Goal: Transaction & Acquisition: Purchase product/service

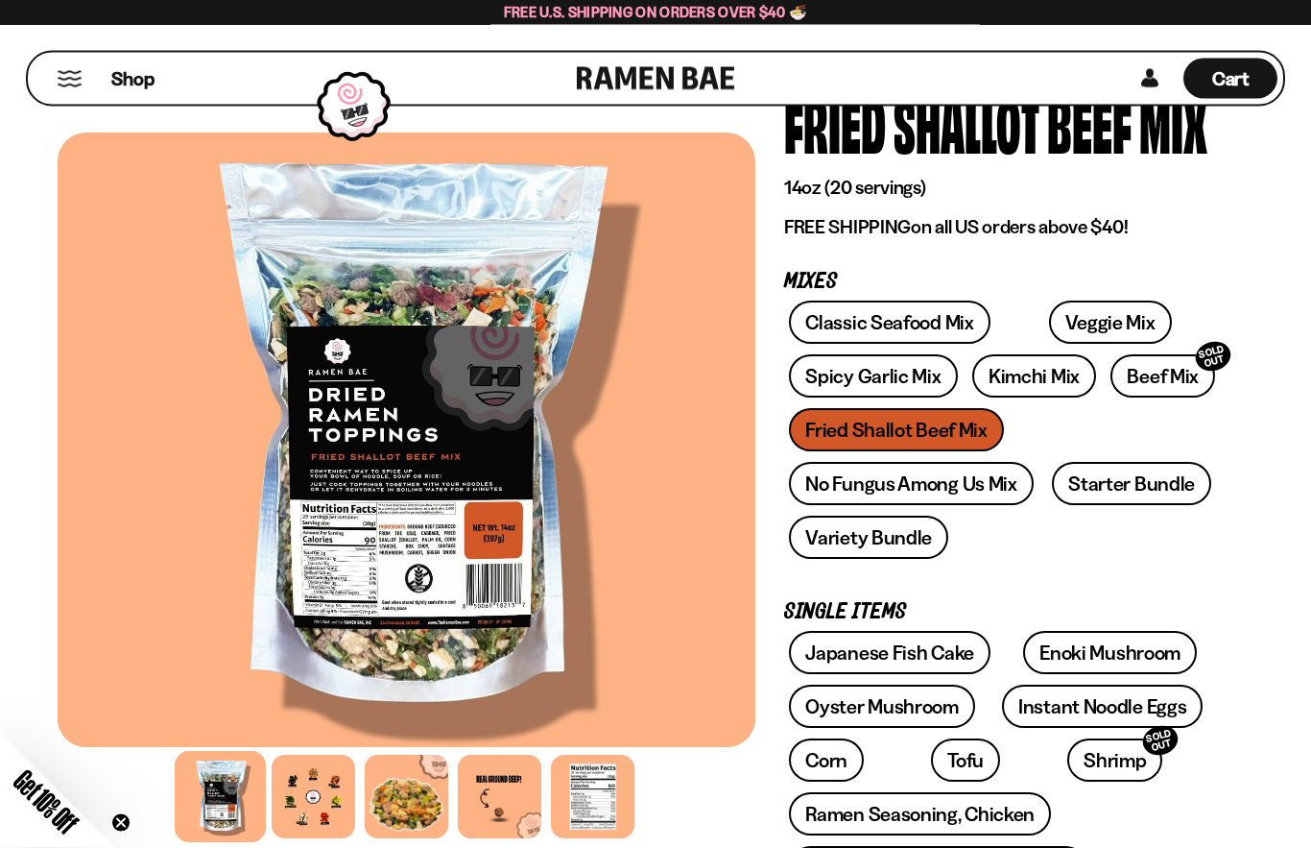
scroll to position [113, 0]
click at [1142, 485] on link "Starter Bundle" at bounding box center [1131, 483] width 159 height 43
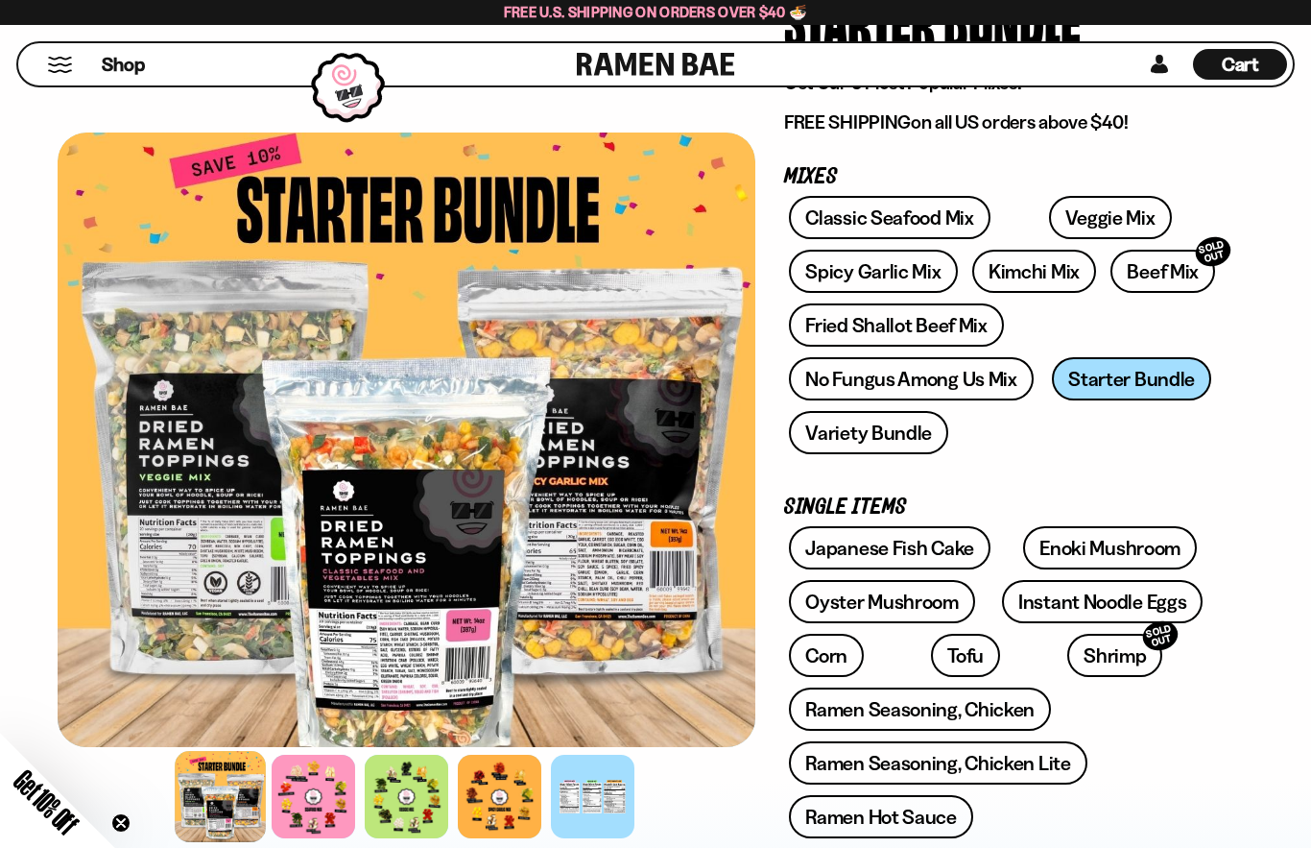
scroll to position [215, 0]
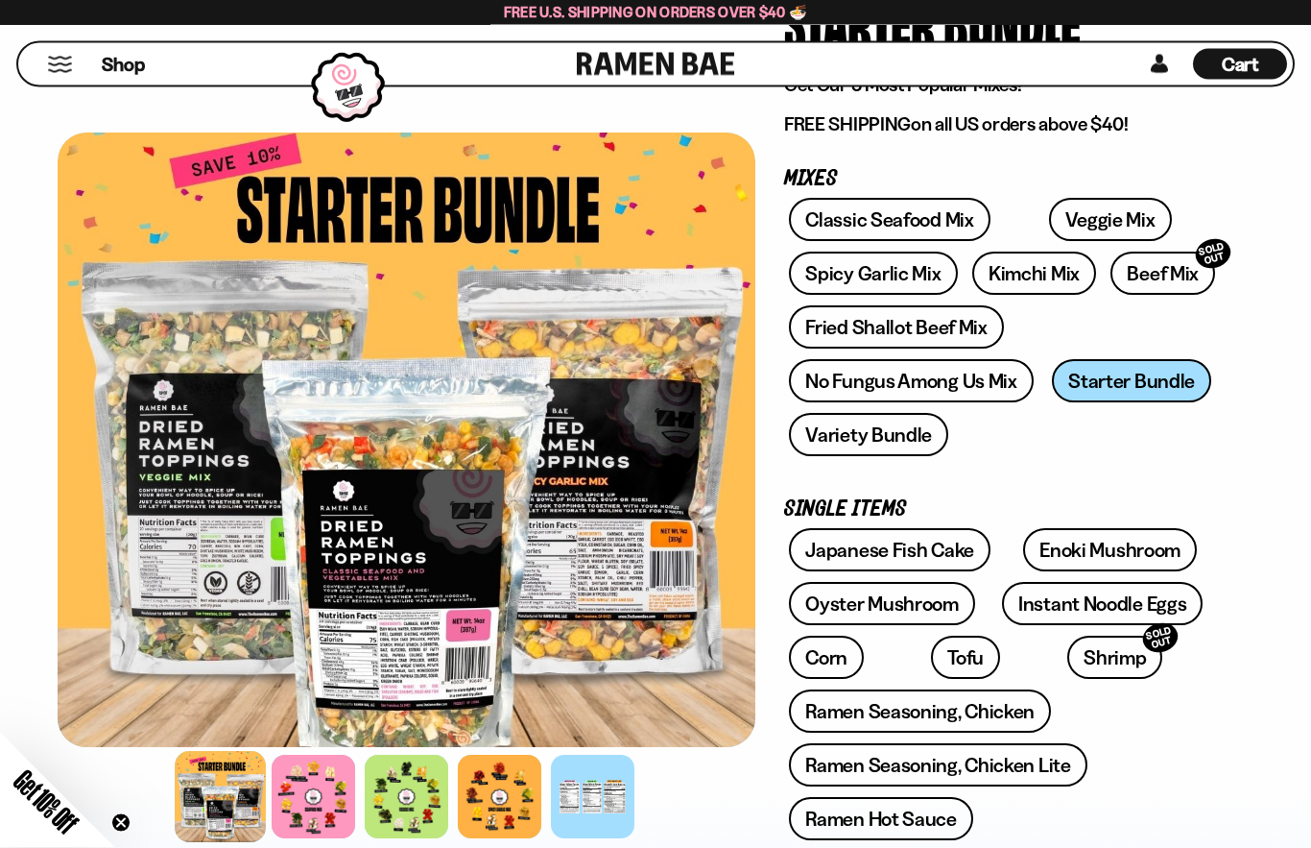
click at [888, 435] on link "Variety Bundle" at bounding box center [868, 435] width 159 height 43
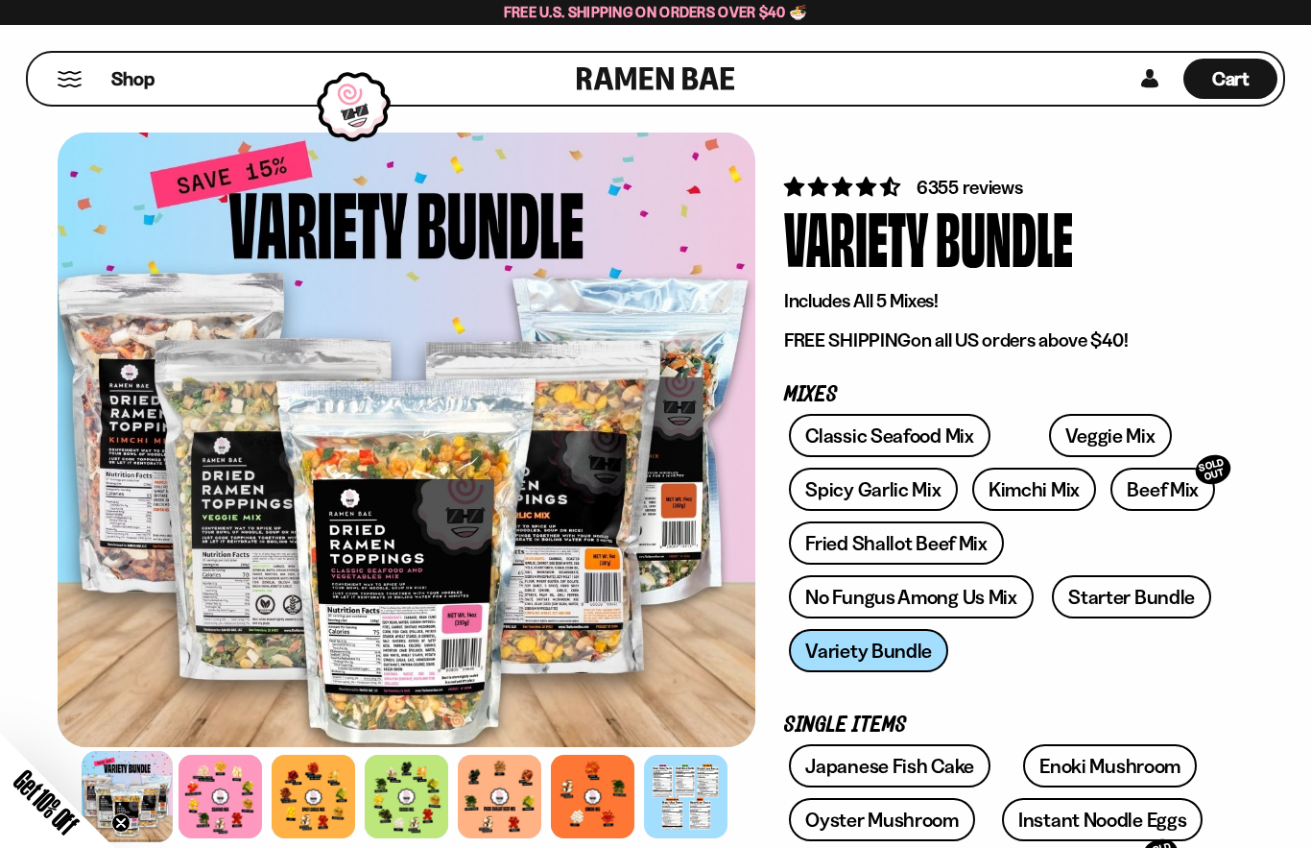
click at [64, 79] on button "Mobile Menu Trigger" at bounding box center [70, 79] width 26 height 16
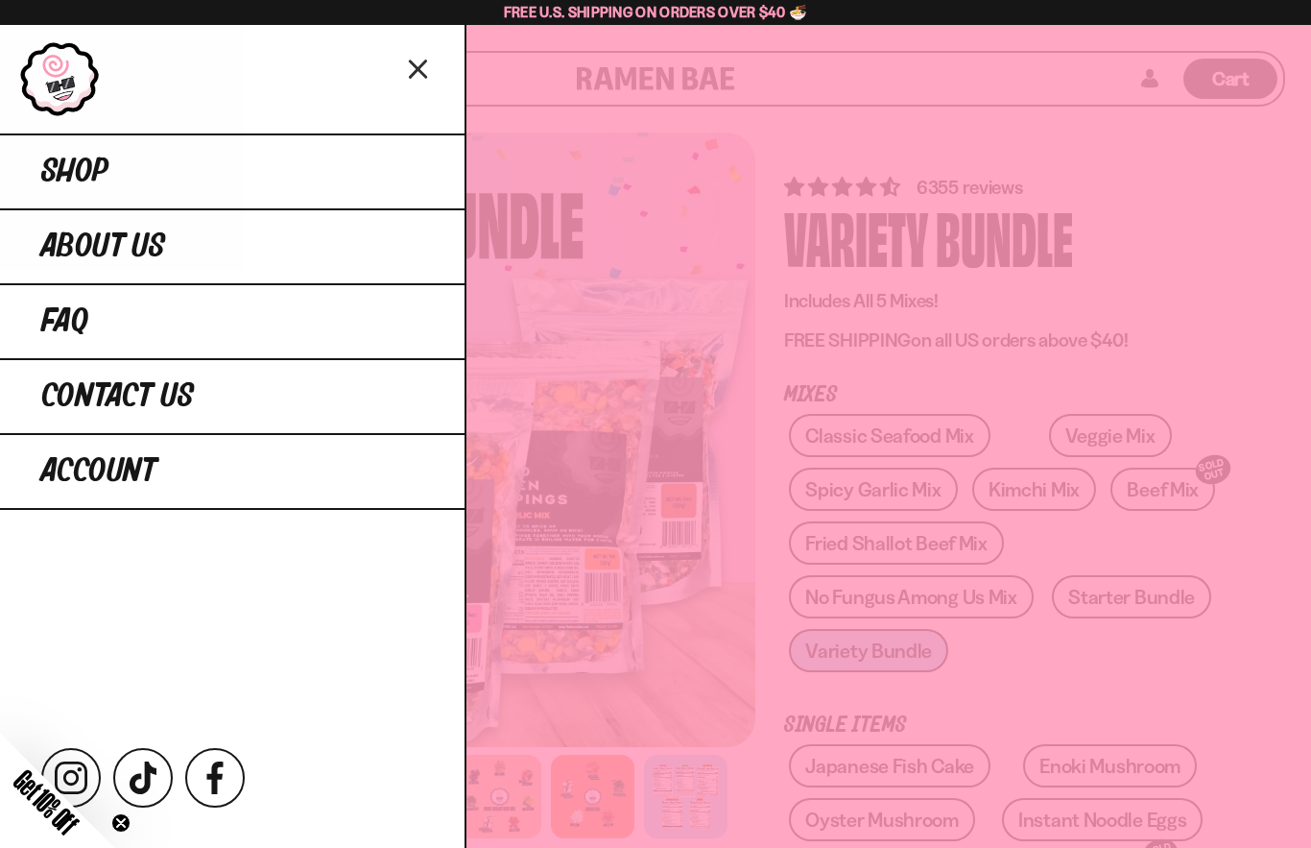
click at [149, 173] on link "Shop" at bounding box center [232, 170] width 465 height 75
